Goal: Communication & Community: Connect with others

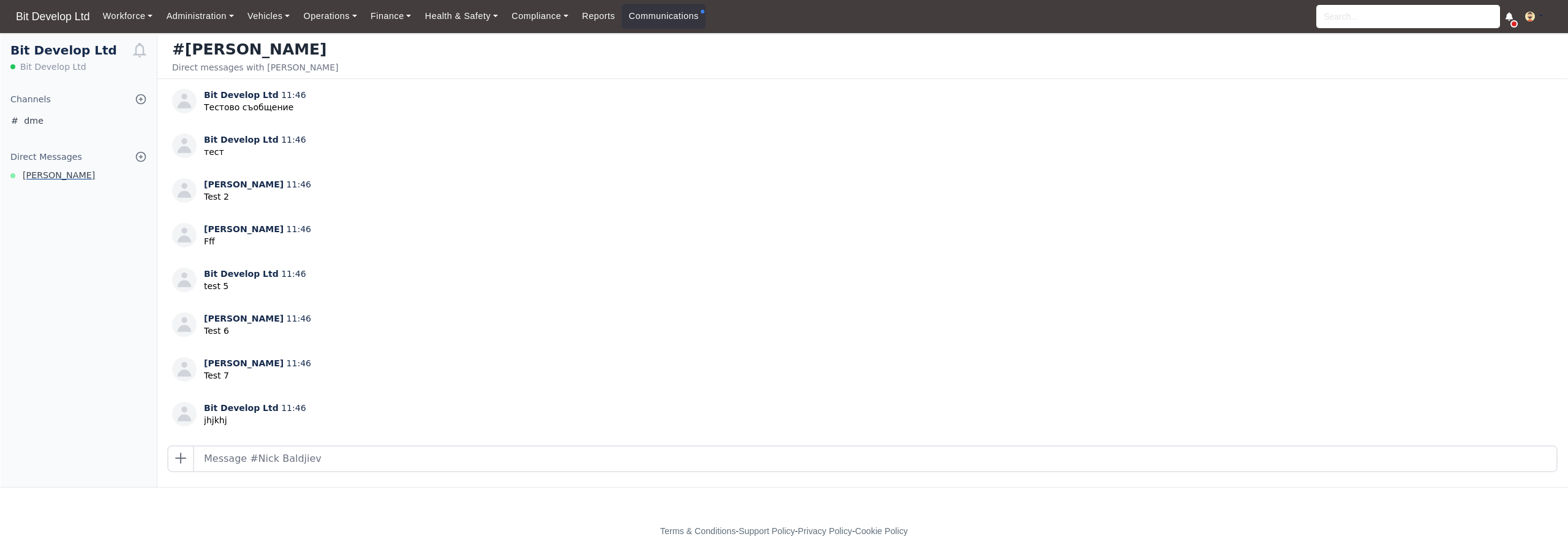
scroll to position [771, 0]
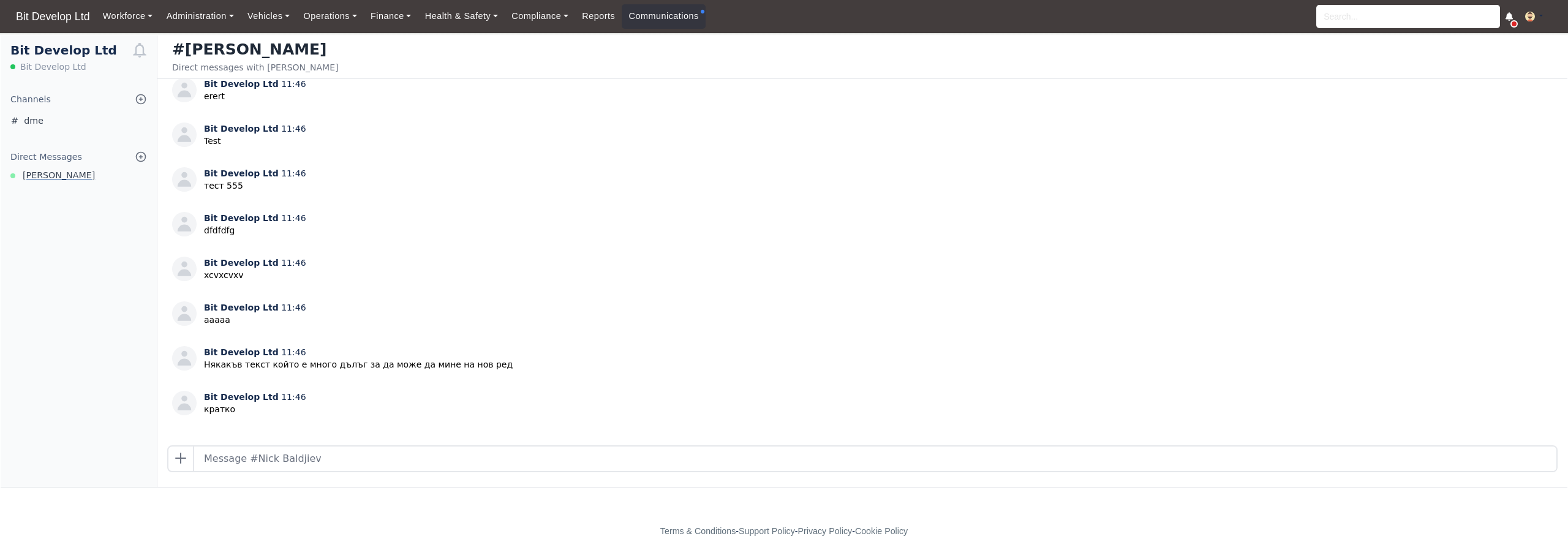
drag, startPoint x: 65, startPoint y: 176, endPoint x: 58, endPoint y: 177, distance: 7.1
click at [58, 177] on span "[PERSON_NAME]" at bounding box center [59, 175] width 73 height 14
drag, startPoint x: 238, startPoint y: 408, endPoint x: 687, endPoint y: 17, distance: 595.4
click at [687, 17] on link "Communications" at bounding box center [663, 16] width 84 height 24
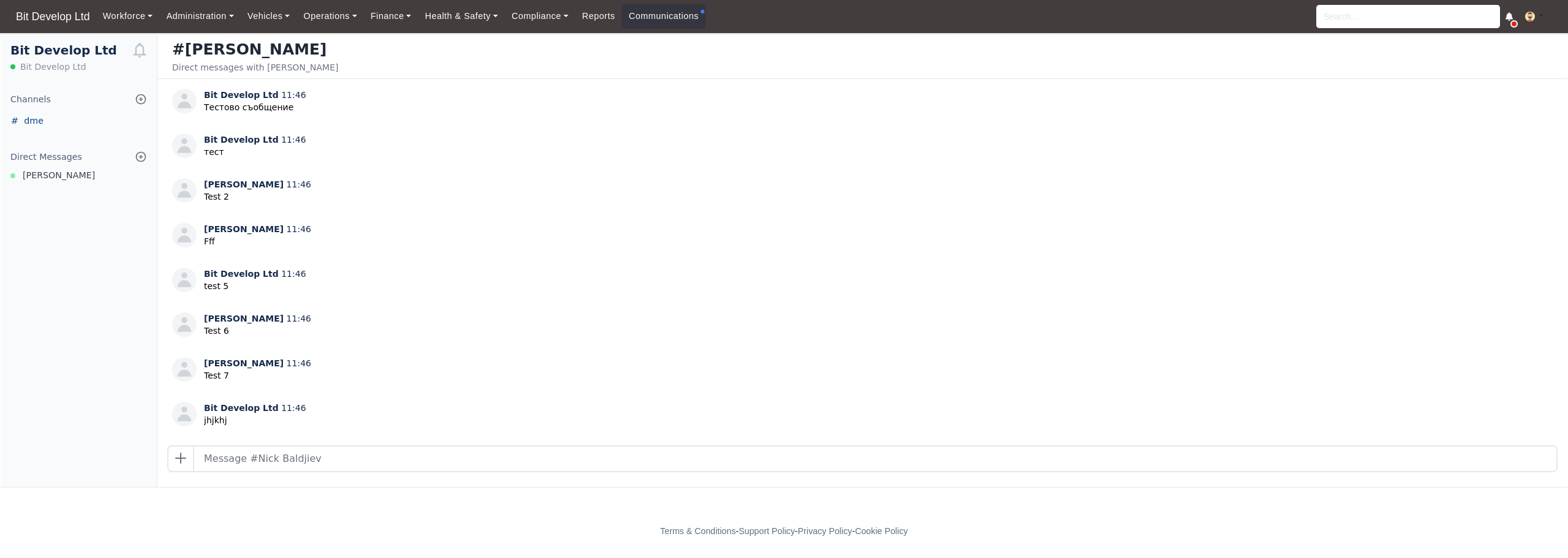
click at [41, 123] on link "dme" at bounding box center [79, 121] width 157 height 19
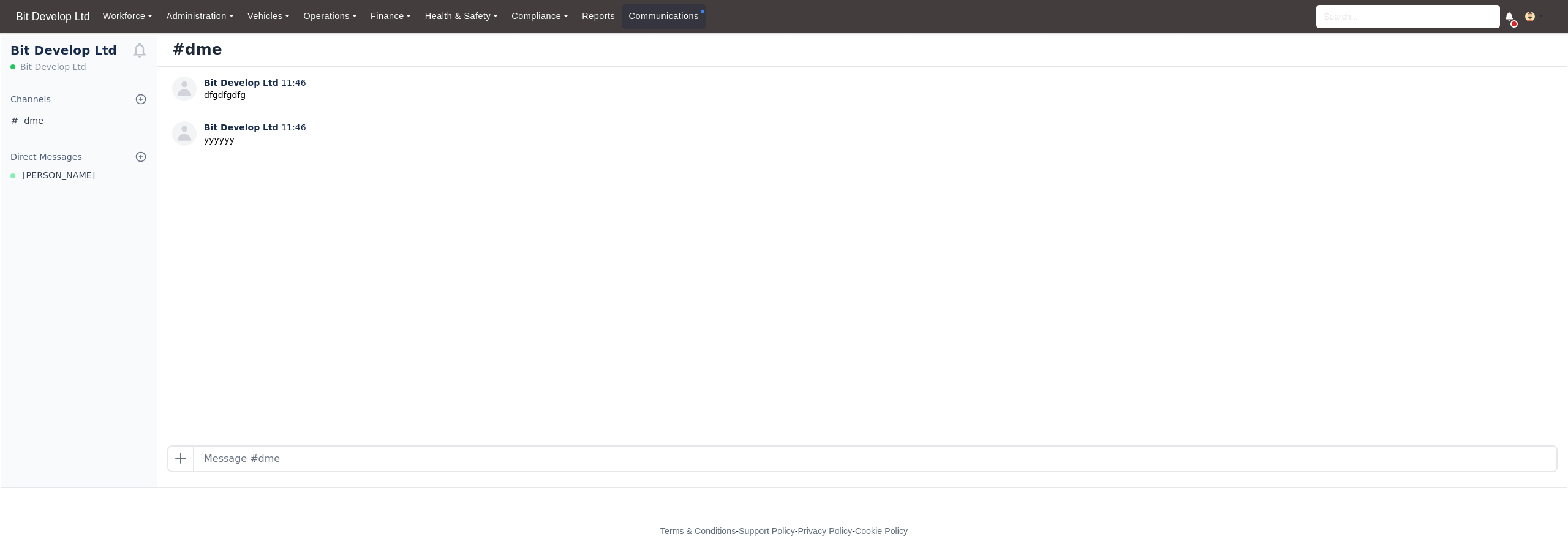
click at [44, 177] on span "[PERSON_NAME]" at bounding box center [59, 175] width 73 height 14
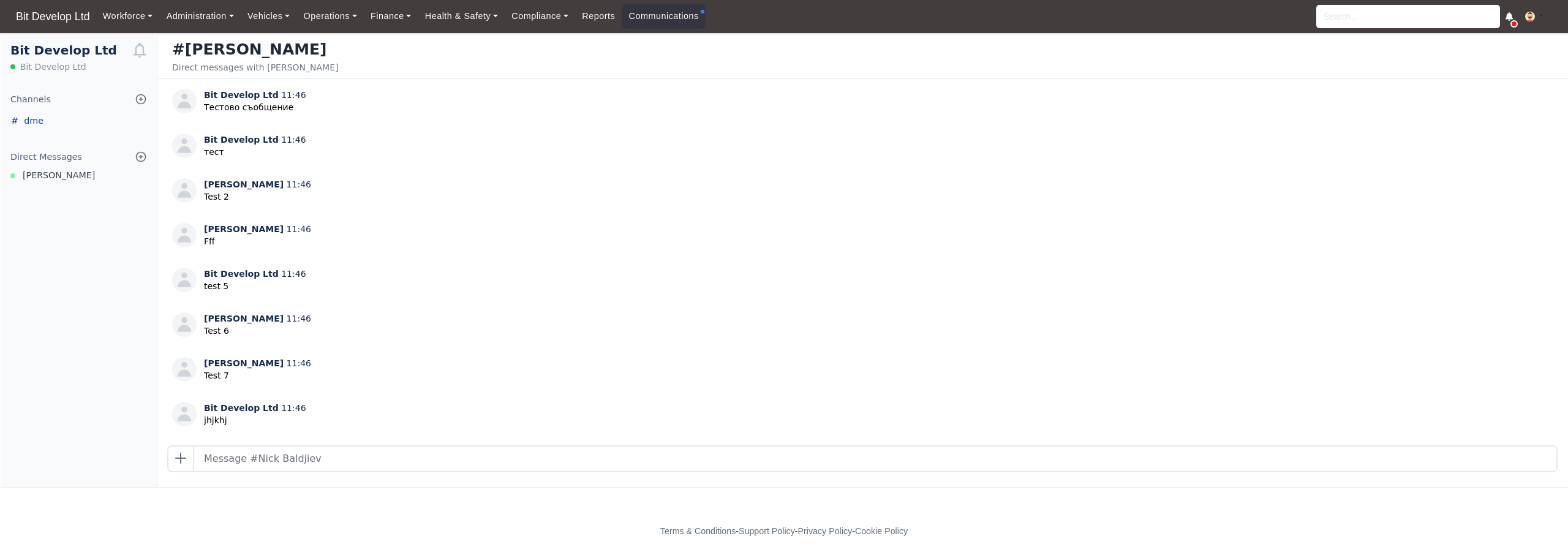
click at [44, 116] on link "dme" at bounding box center [79, 121] width 157 height 19
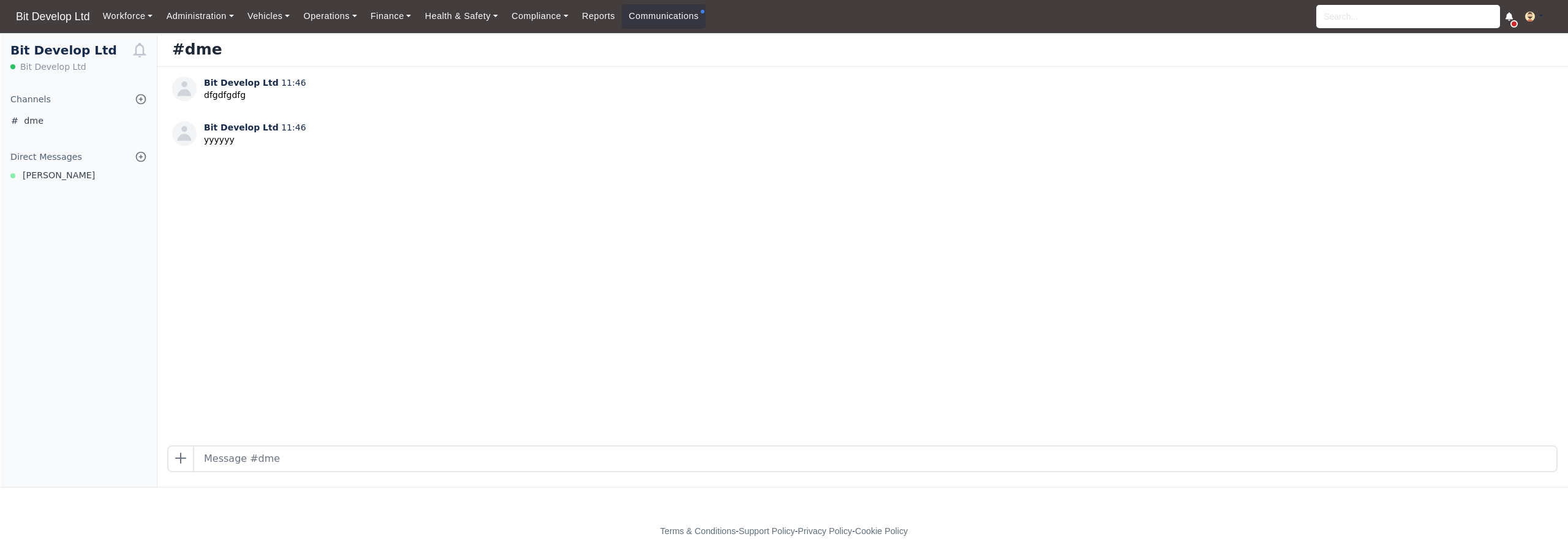
click at [400, 194] on div "Bit Develop Ltd 11:46 dfgdfgdfg Bit Develop Ltd 11:46 yyyyyy" at bounding box center [862, 256] width 1410 height 379
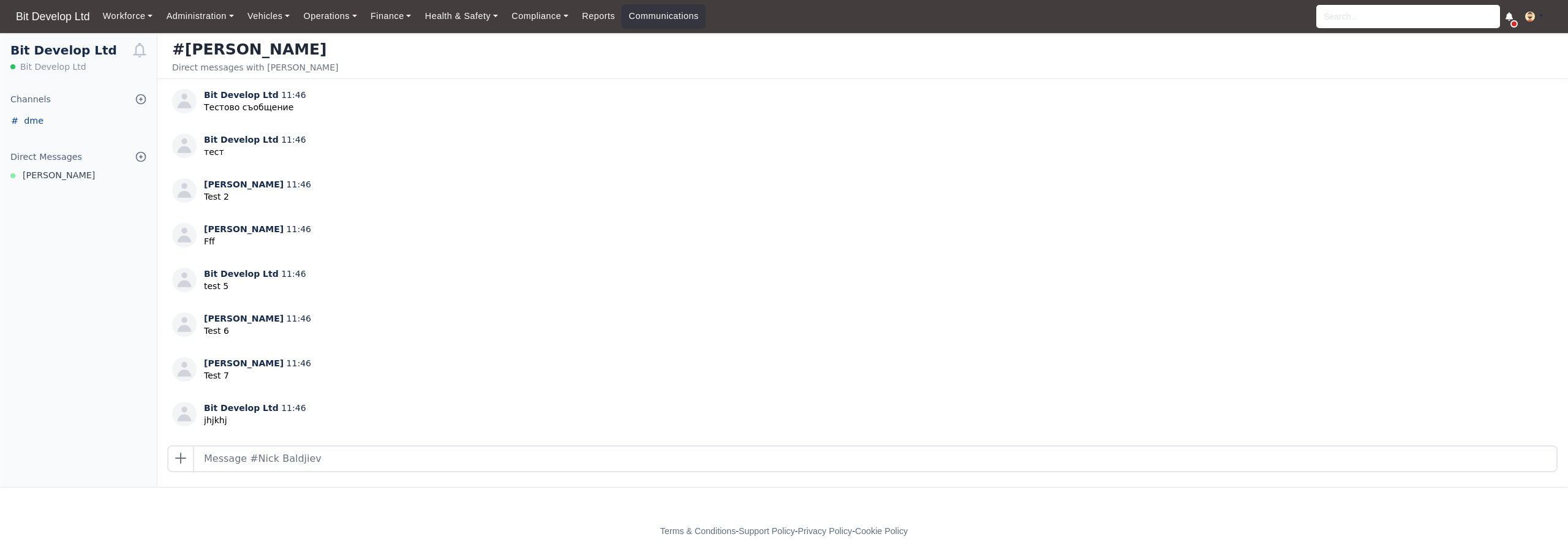
click at [30, 120] on link "dme" at bounding box center [79, 121] width 157 height 19
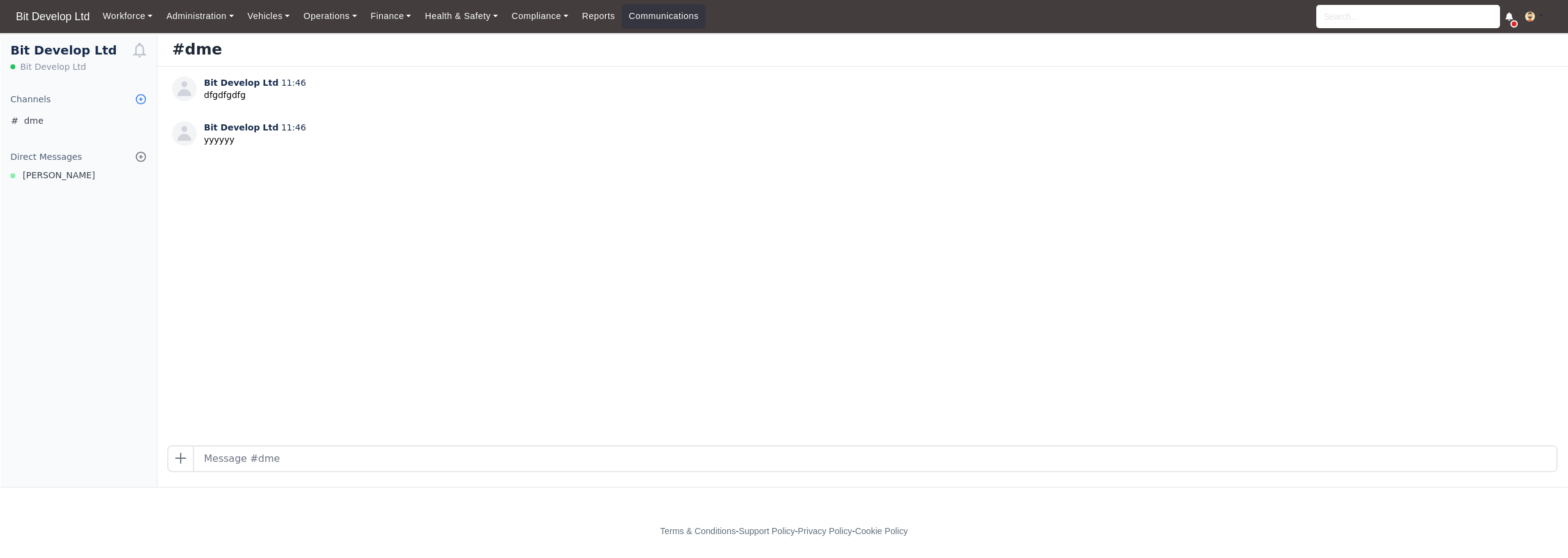
click at [141, 100] on icon at bounding box center [140, 99] width 12 height 12
click at [554, 246] on div "Bit Develop Ltd 11:46 dfgdfgdfg Bit Develop Ltd 11:46 yyyyyy" at bounding box center [862, 256] width 1410 height 379
click at [41, 118] on link "dme" at bounding box center [79, 121] width 157 height 19
click at [232, 117] on div "Bit Develop Ltd 11:46 dfgdfgdfg Bit Develop Ltd 11:46 yyyyyy" at bounding box center [862, 256] width 1410 height 379
click at [139, 156] on icon at bounding box center [140, 157] width 12 height 12
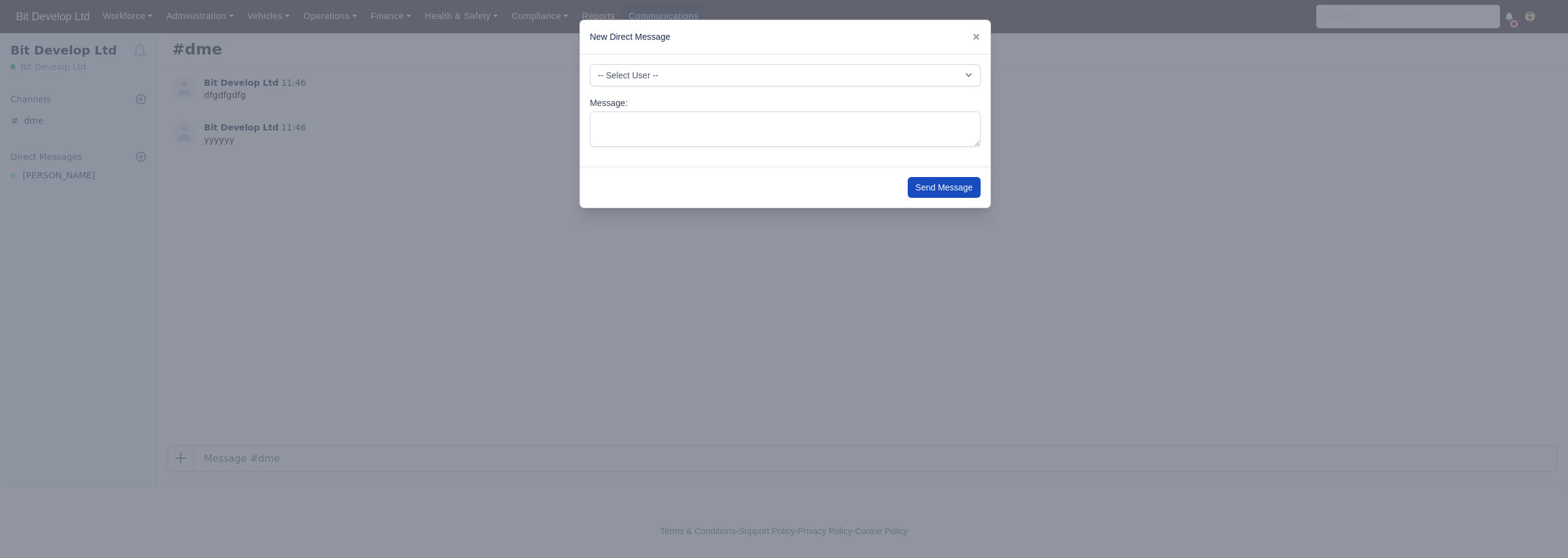
click at [959, 233] on div at bounding box center [784, 279] width 1568 height 558
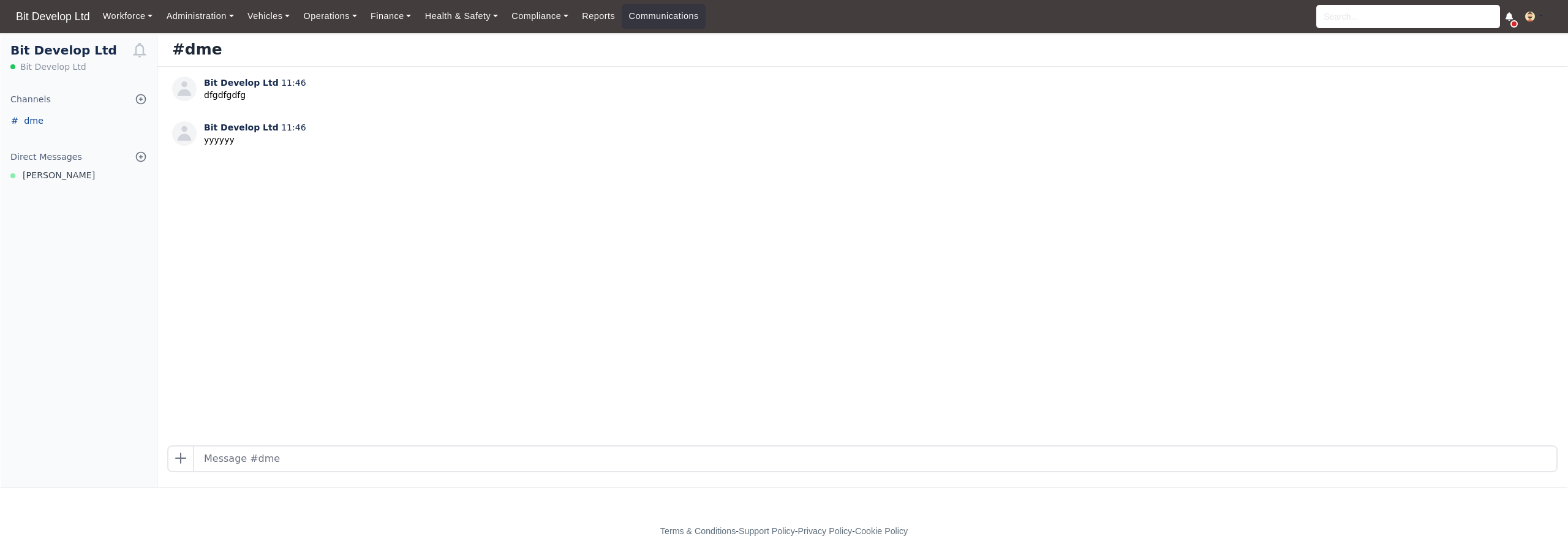
click at [41, 123] on link "dme" at bounding box center [79, 121] width 157 height 19
click at [47, 171] on span "[PERSON_NAME]" at bounding box center [59, 175] width 73 height 14
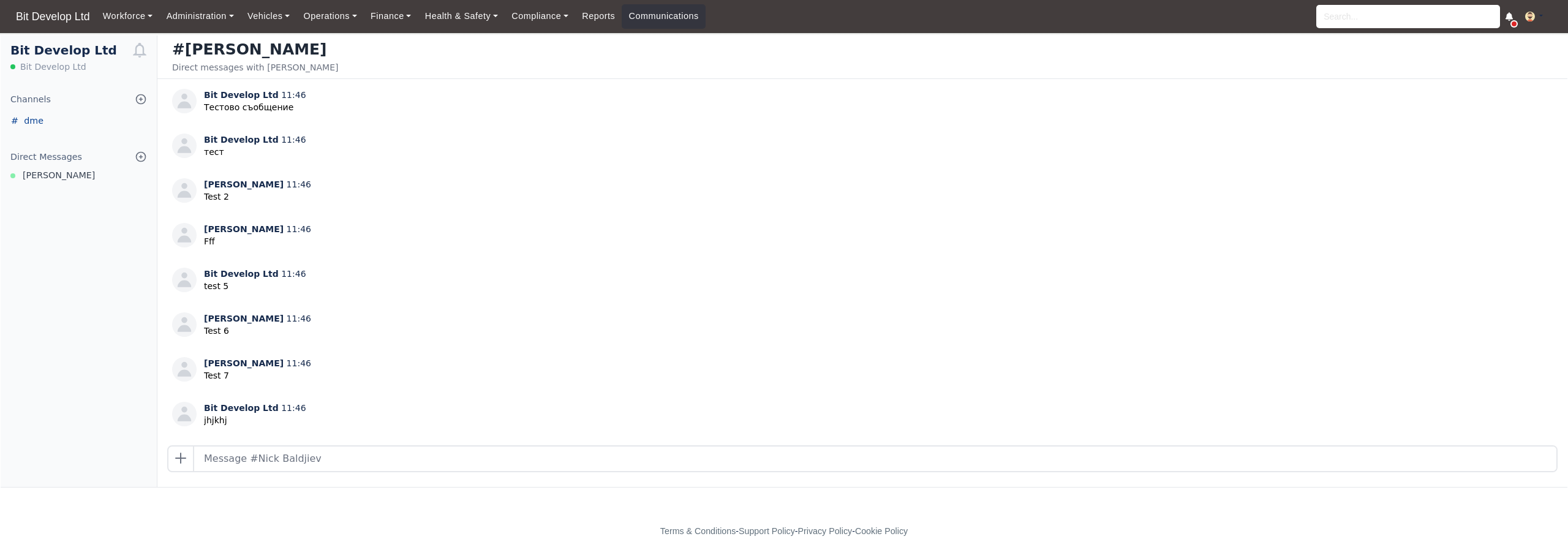
click at [37, 122] on link "dme" at bounding box center [79, 121] width 157 height 19
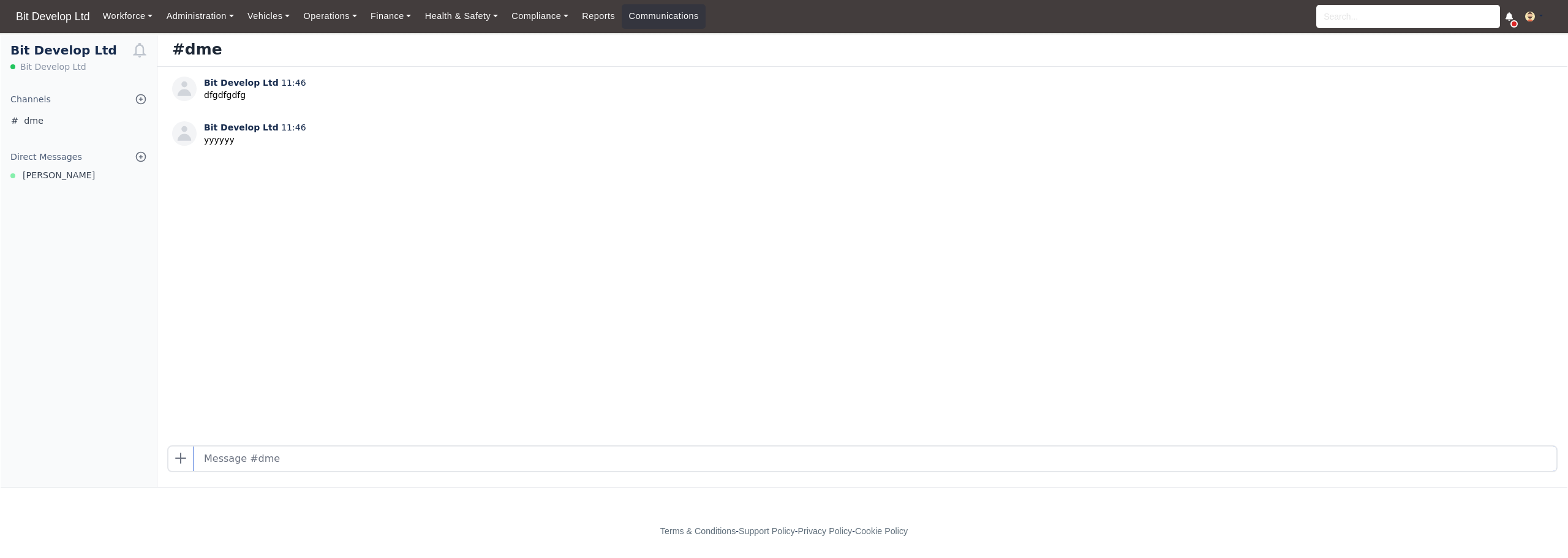
click at [358, 459] on input "text" at bounding box center [876, 459] width 1362 height 24
